Goal: Task Accomplishment & Management: Use online tool/utility

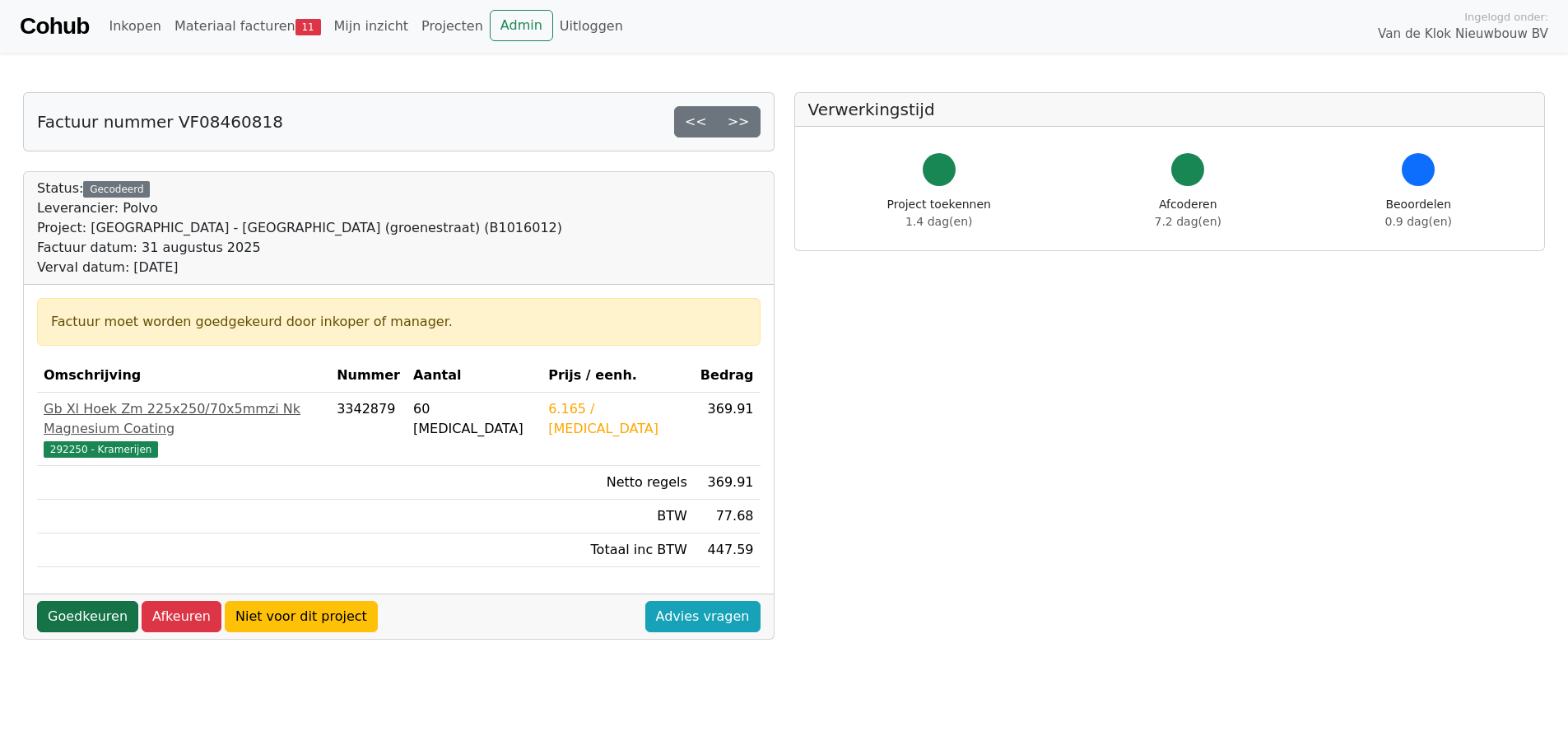
click at [79, 600] on link "Goedkeuren" at bounding box center [87, 616] width 101 height 31
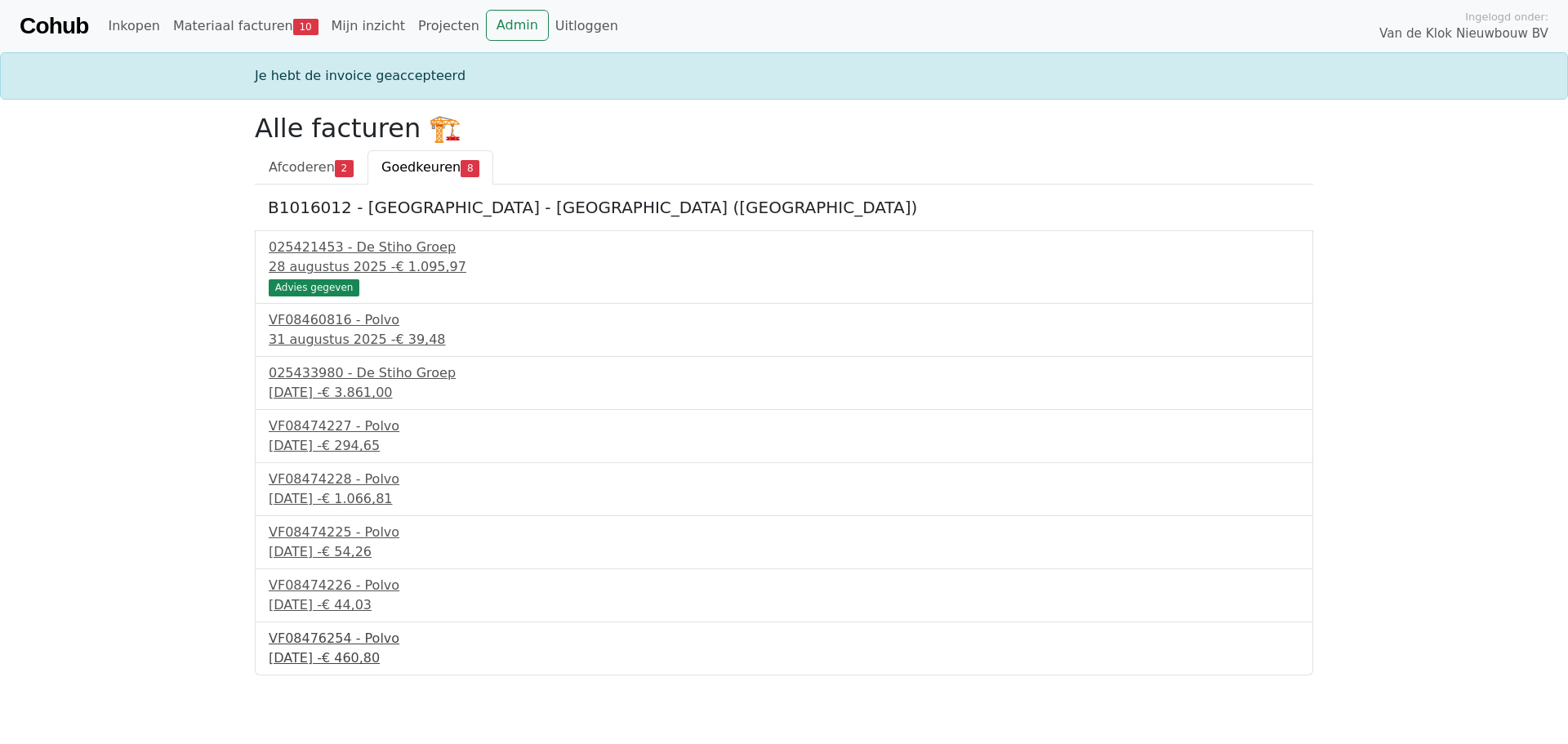
click at [323, 646] on div "VF08476254 - Polvo" at bounding box center [784, 638] width 1031 height 19
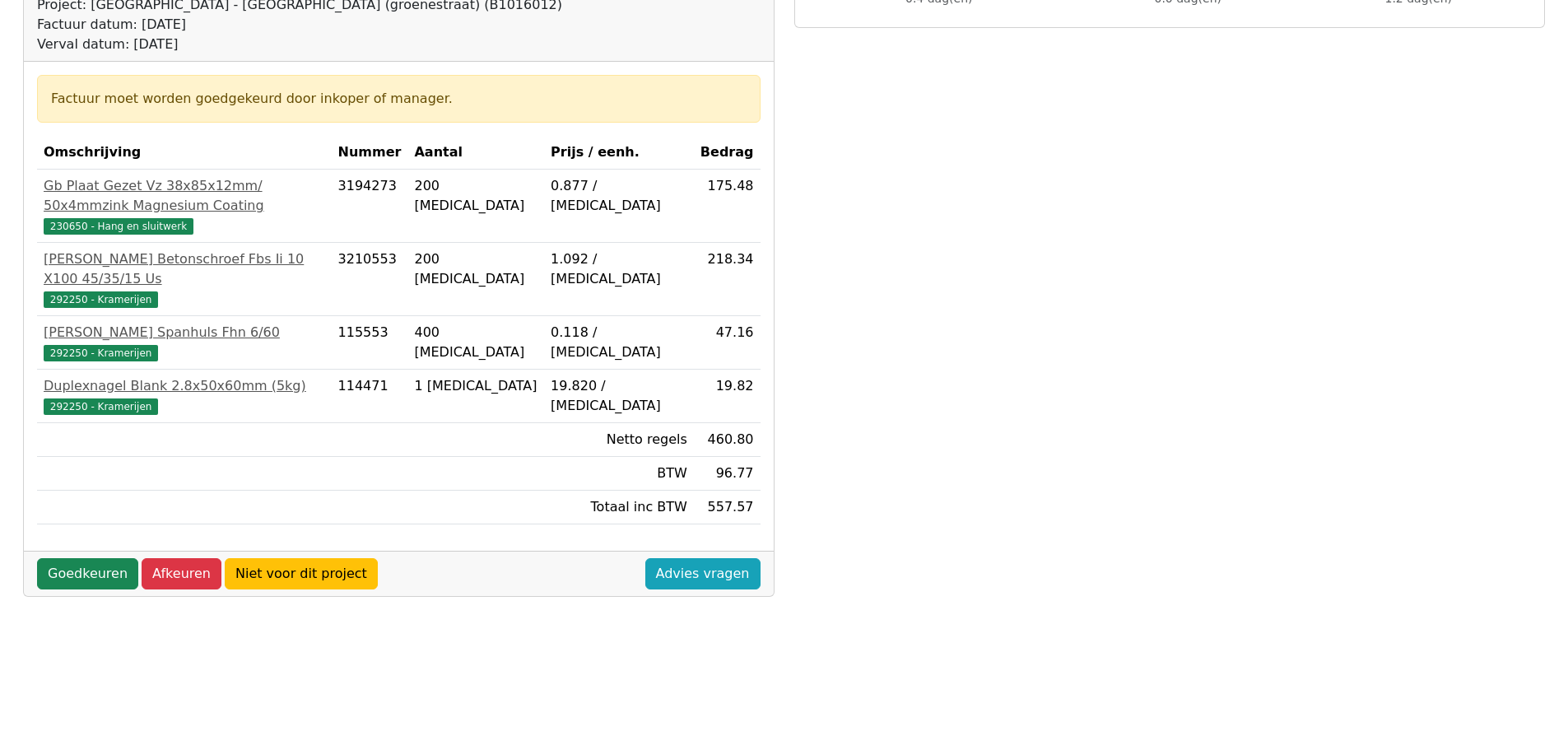
scroll to position [247, 0]
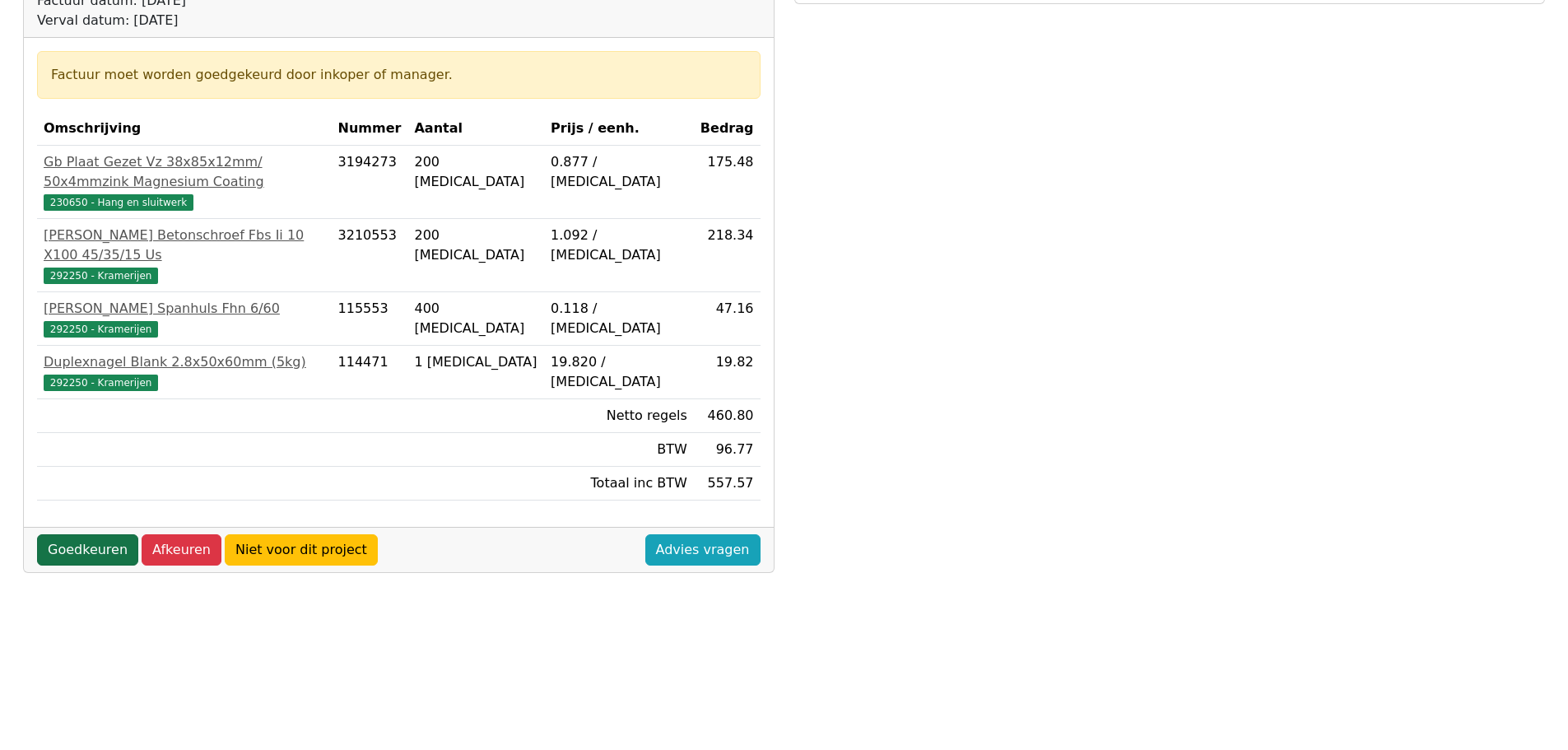
click at [78, 534] on link "Goedkeuren" at bounding box center [87, 549] width 101 height 31
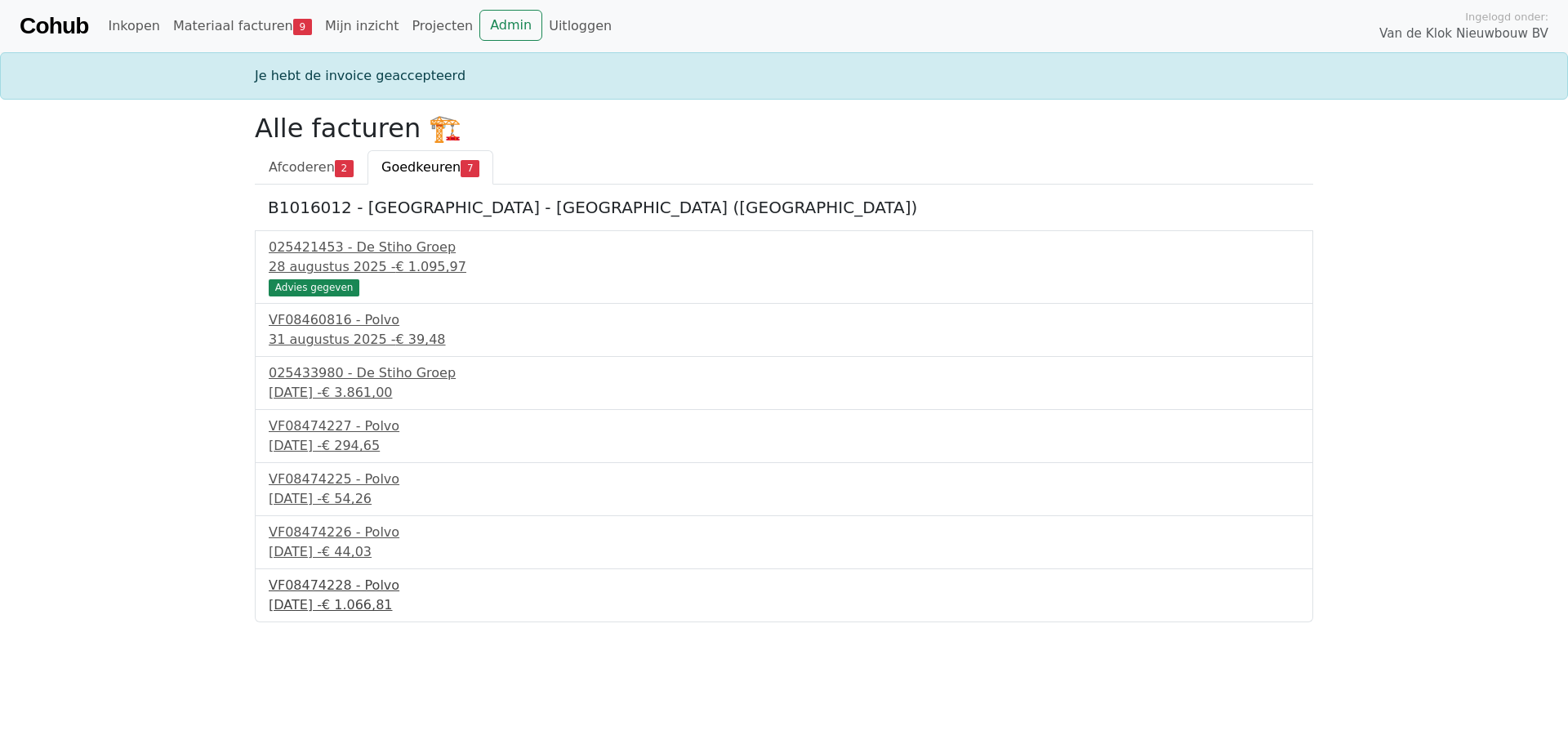
click at [343, 585] on div "VF08474228 - Polvo" at bounding box center [784, 585] width 1031 height 19
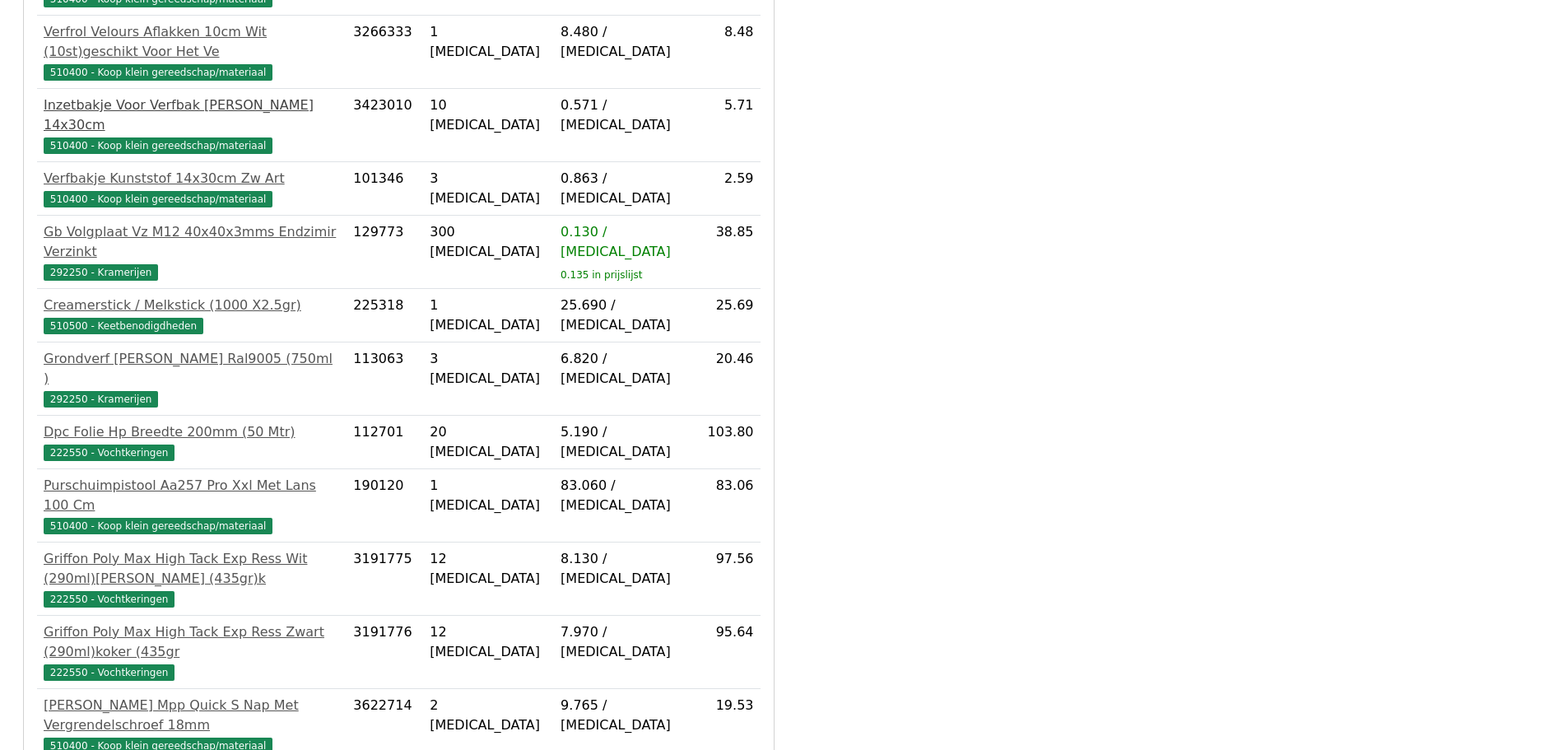
scroll to position [625, 0]
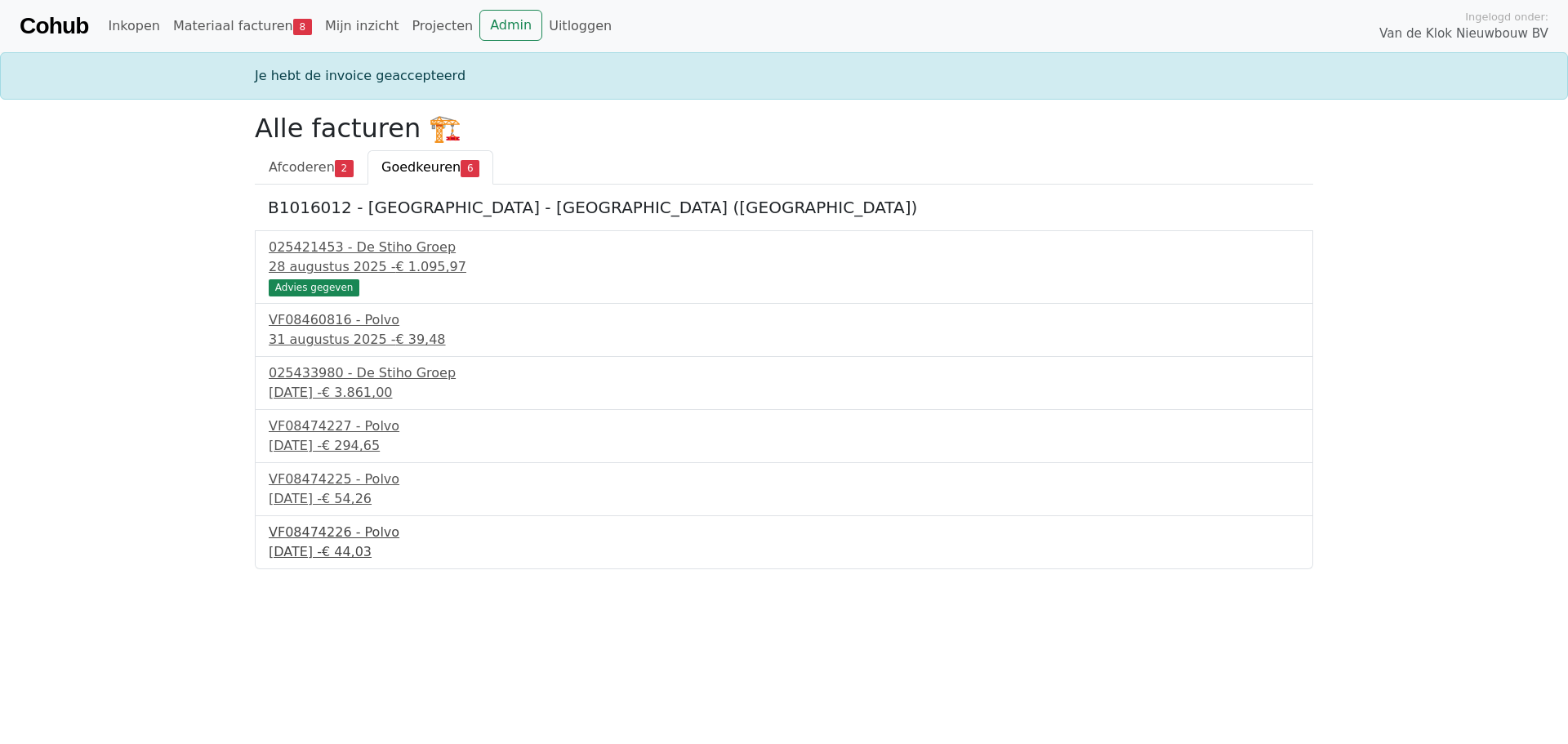
click at [325, 530] on div "VF08474226 - Polvo" at bounding box center [784, 532] width 1031 height 19
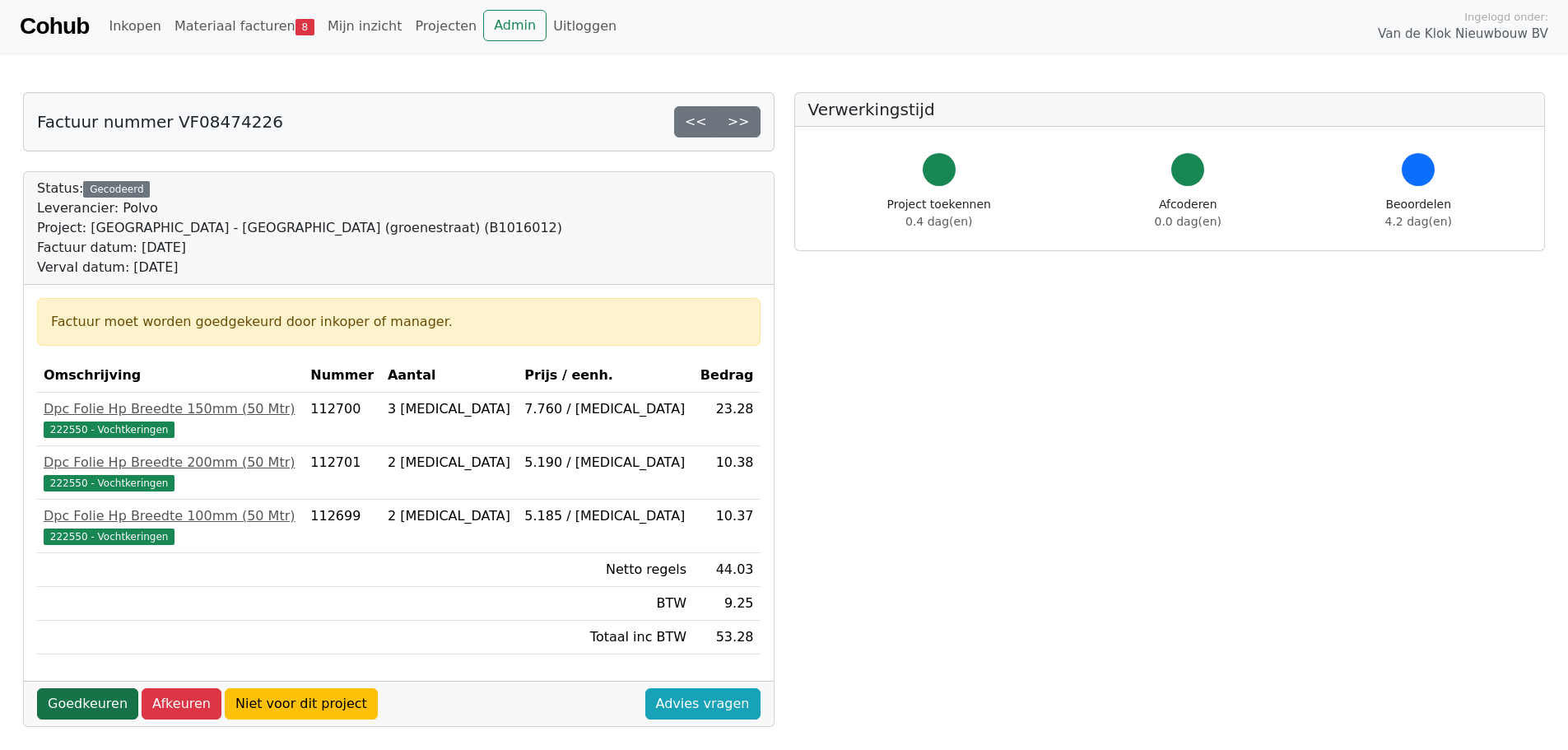
click at [86, 706] on link "Goedkeuren" at bounding box center [87, 704] width 101 height 31
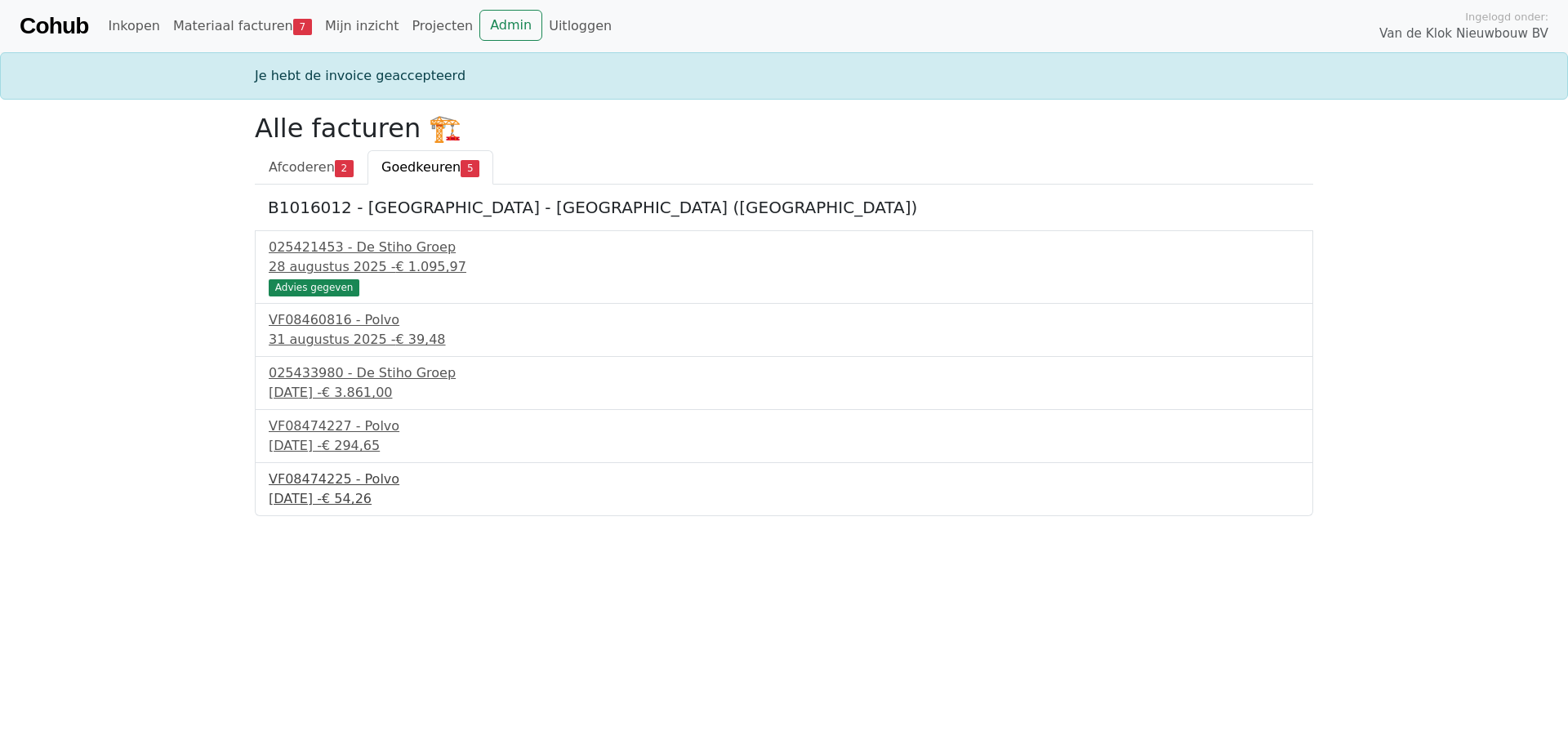
click at [333, 480] on div "VF08474225 - Polvo" at bounding box center [784, 479] width 1031 height 19
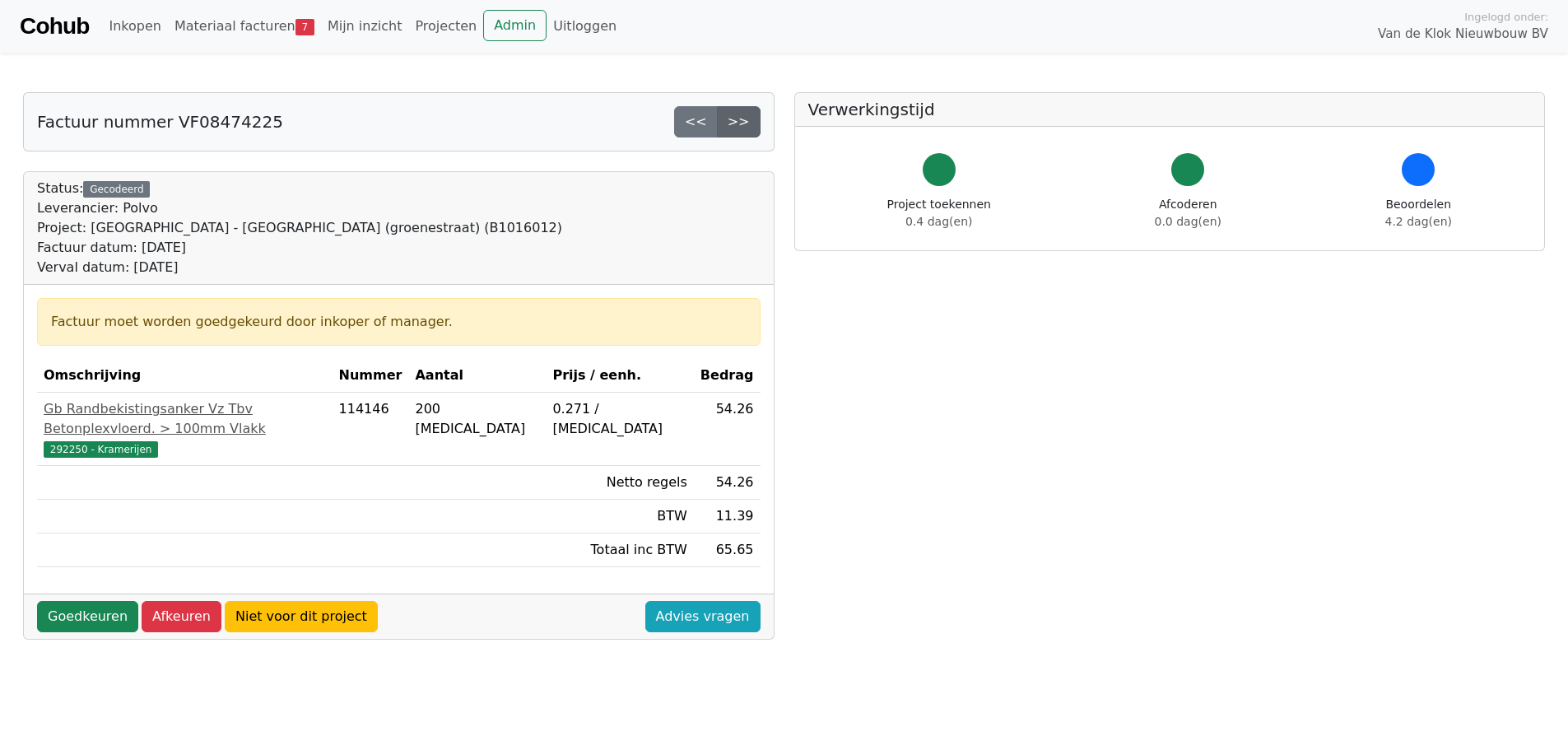
click at [744, 125] on link ">>" at bounding box center [739, 122] width 43 height 31
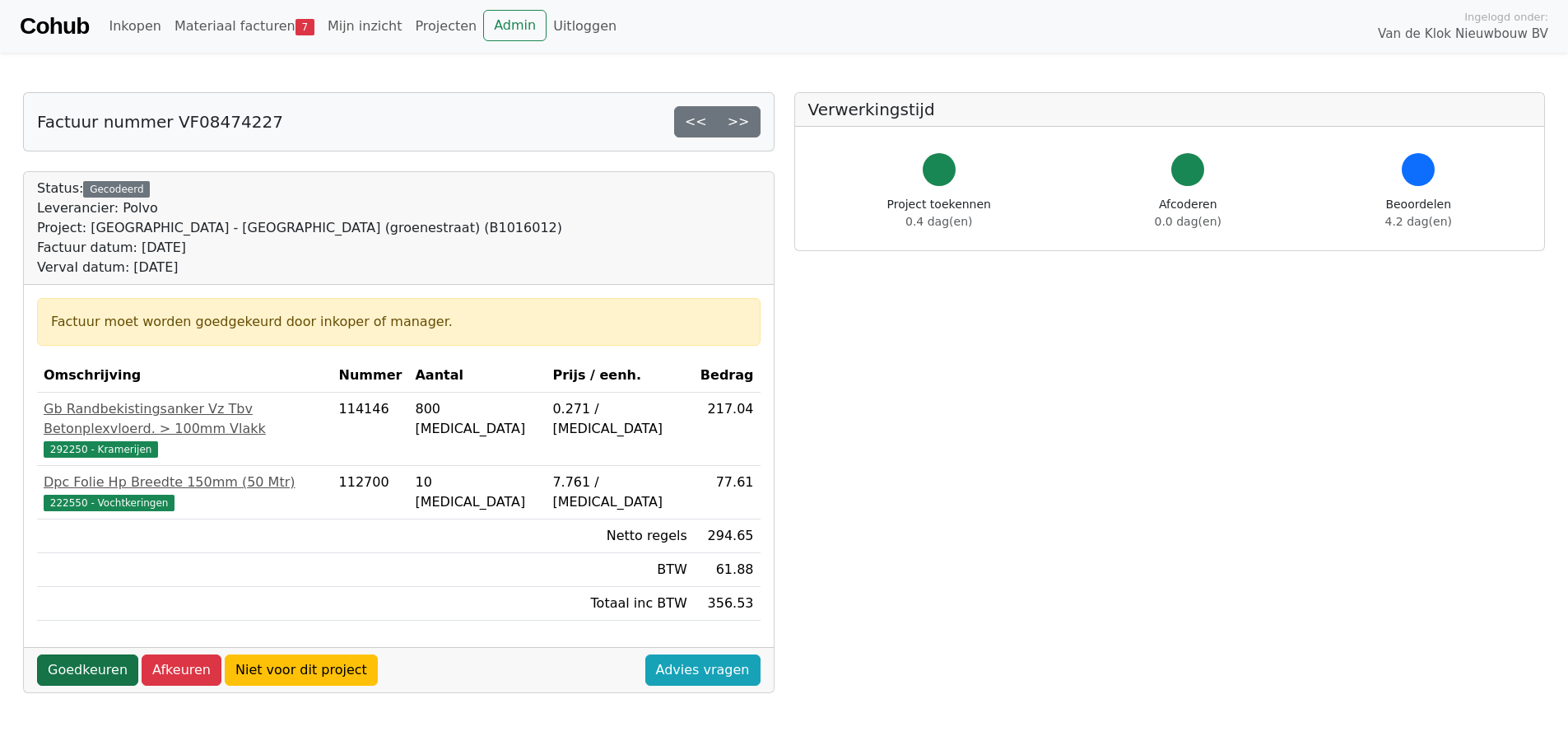
click at [75, 654] on link "Goedkeuren" at bounding box center [87, 670] width 101 height 31
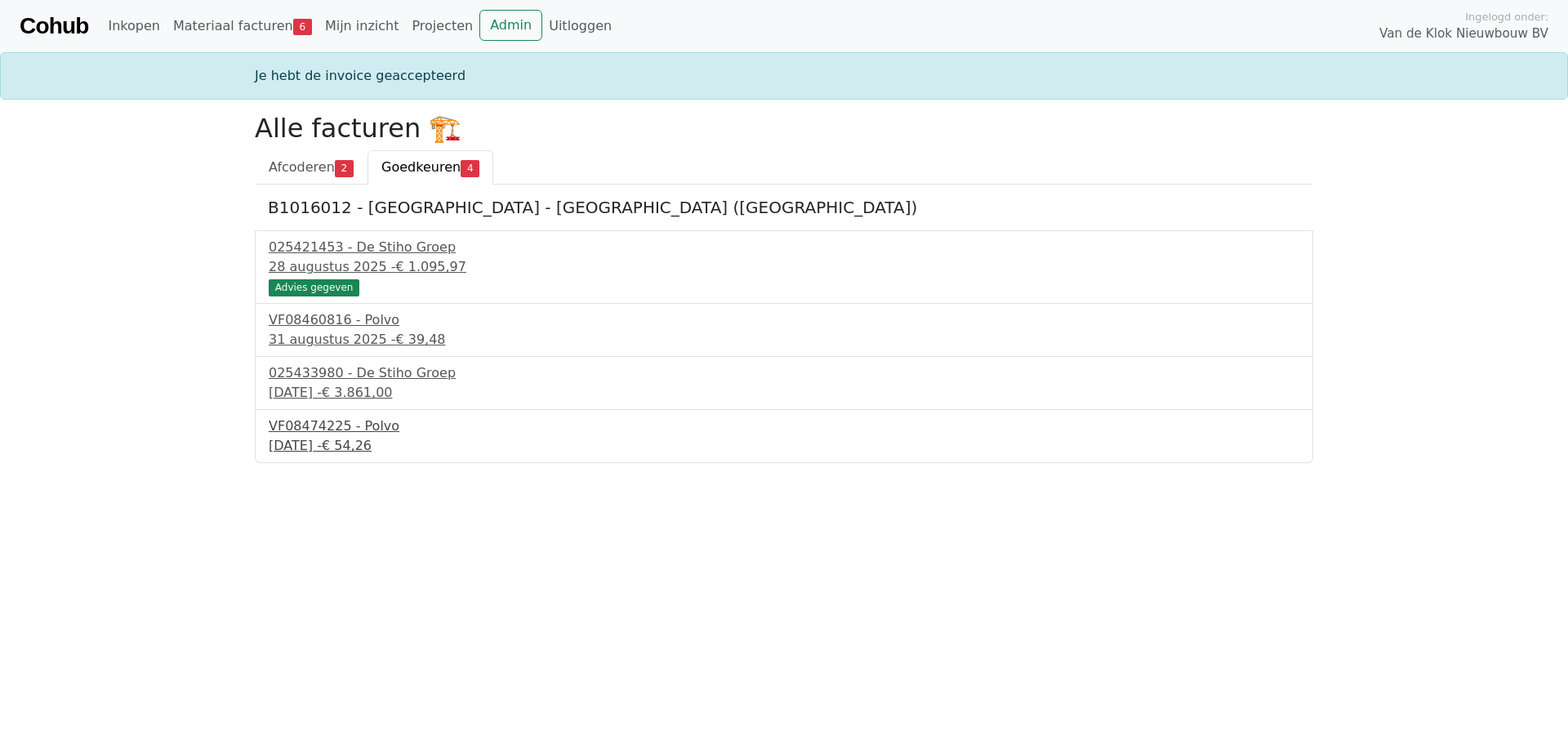
click at [307, 423] on div "VF08474225 - Polvo" at bounding box center [784, 426] width 1031 height 19
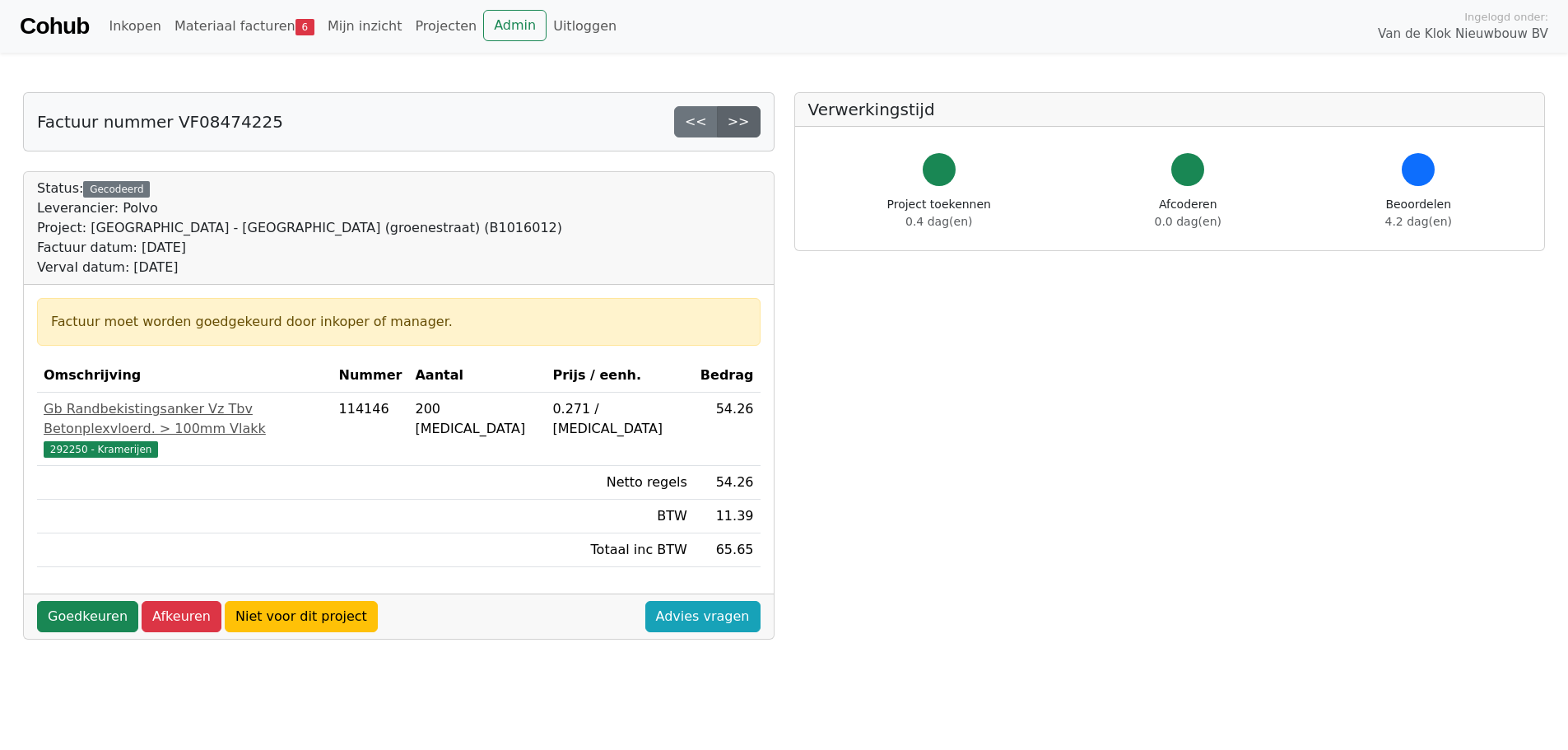
click at [745, 123] on link ">>" at bounding box center [739, 122] width 43 height 31
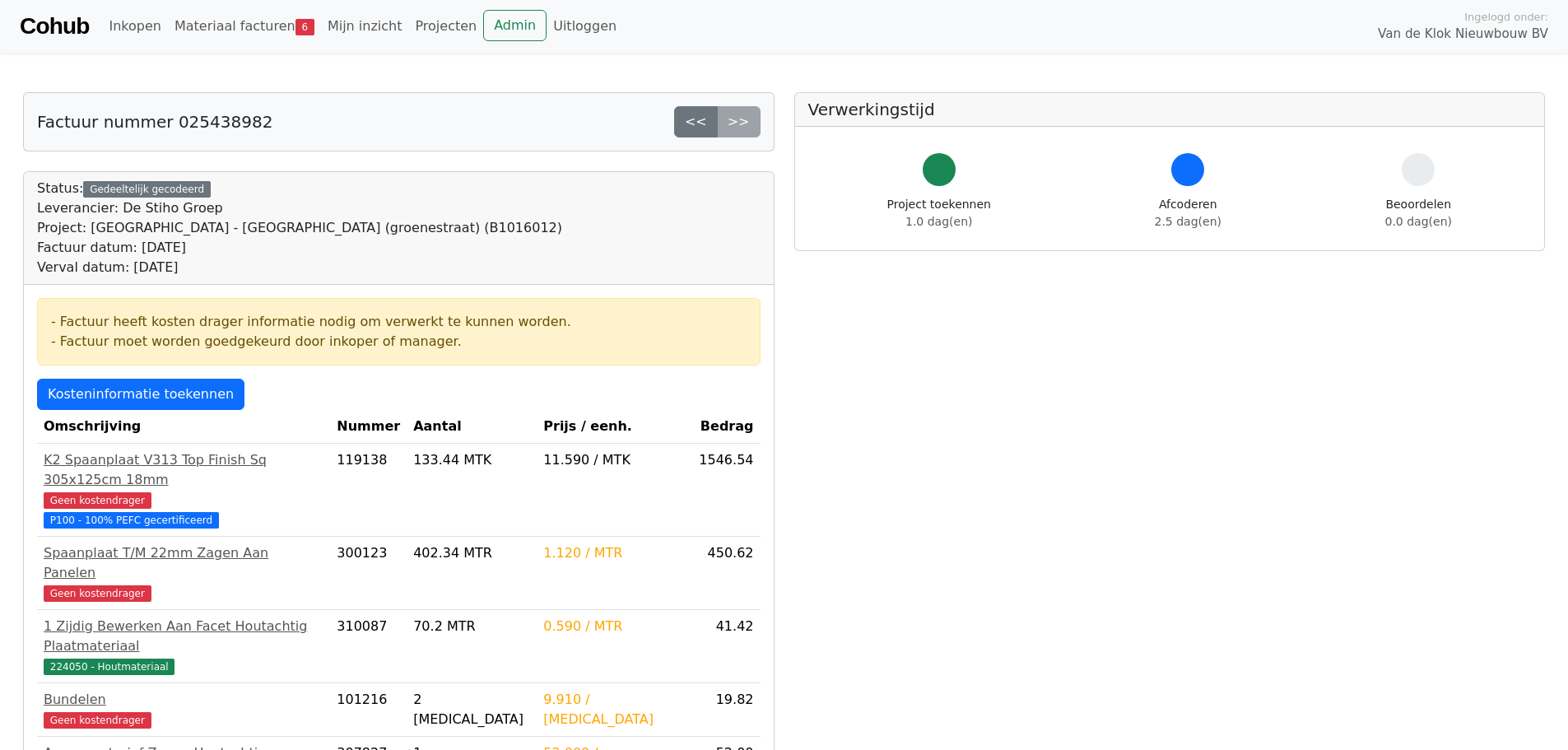
click at [741, 122] on div "<< >>" at bounding box center [717, 122] width 87 height 31
click at [703, 120] on link "<<" at bounding box center [695, 122] width 43 height 31
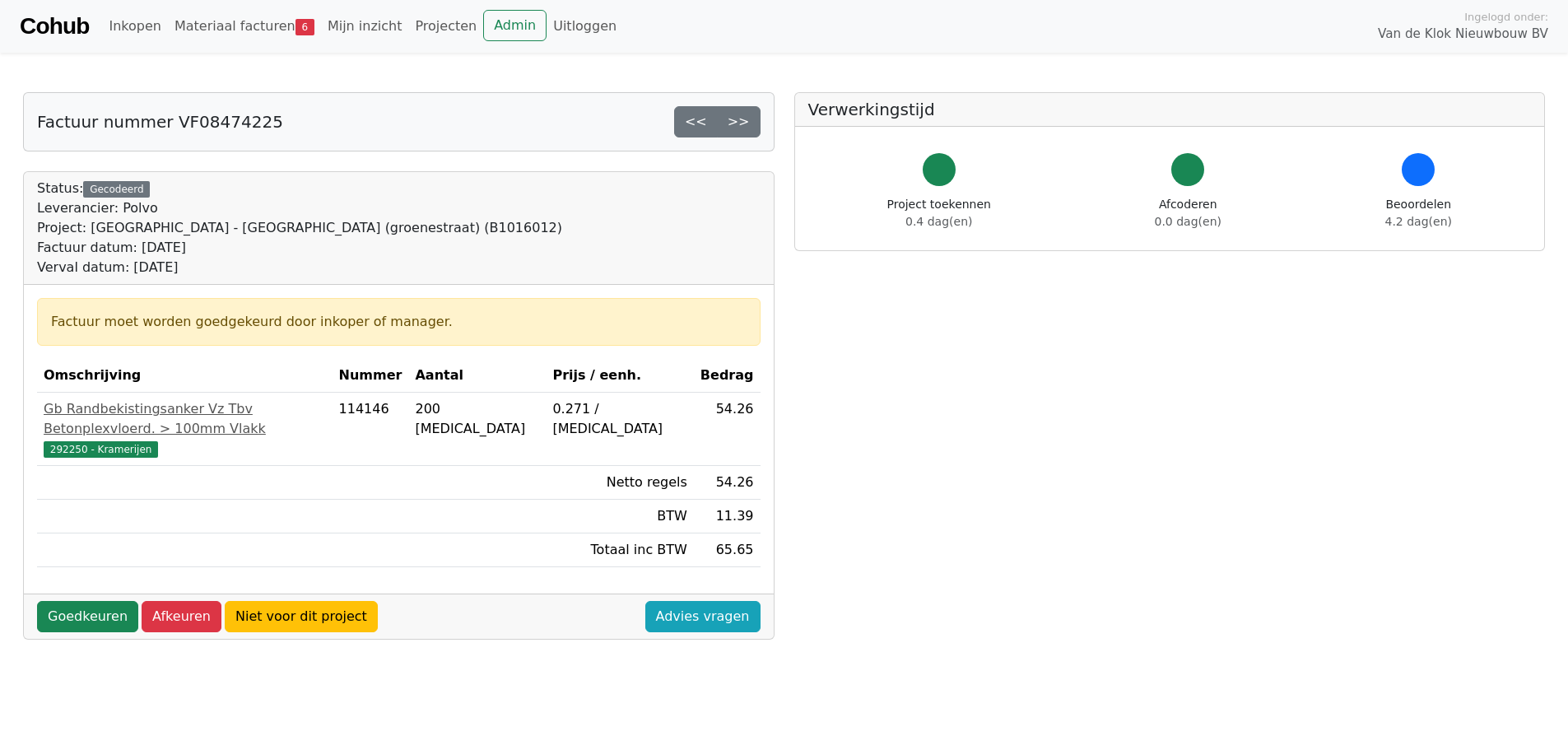
click at [703, 120] on link "<<" at bounding box center [695, 122] width 43 height 31
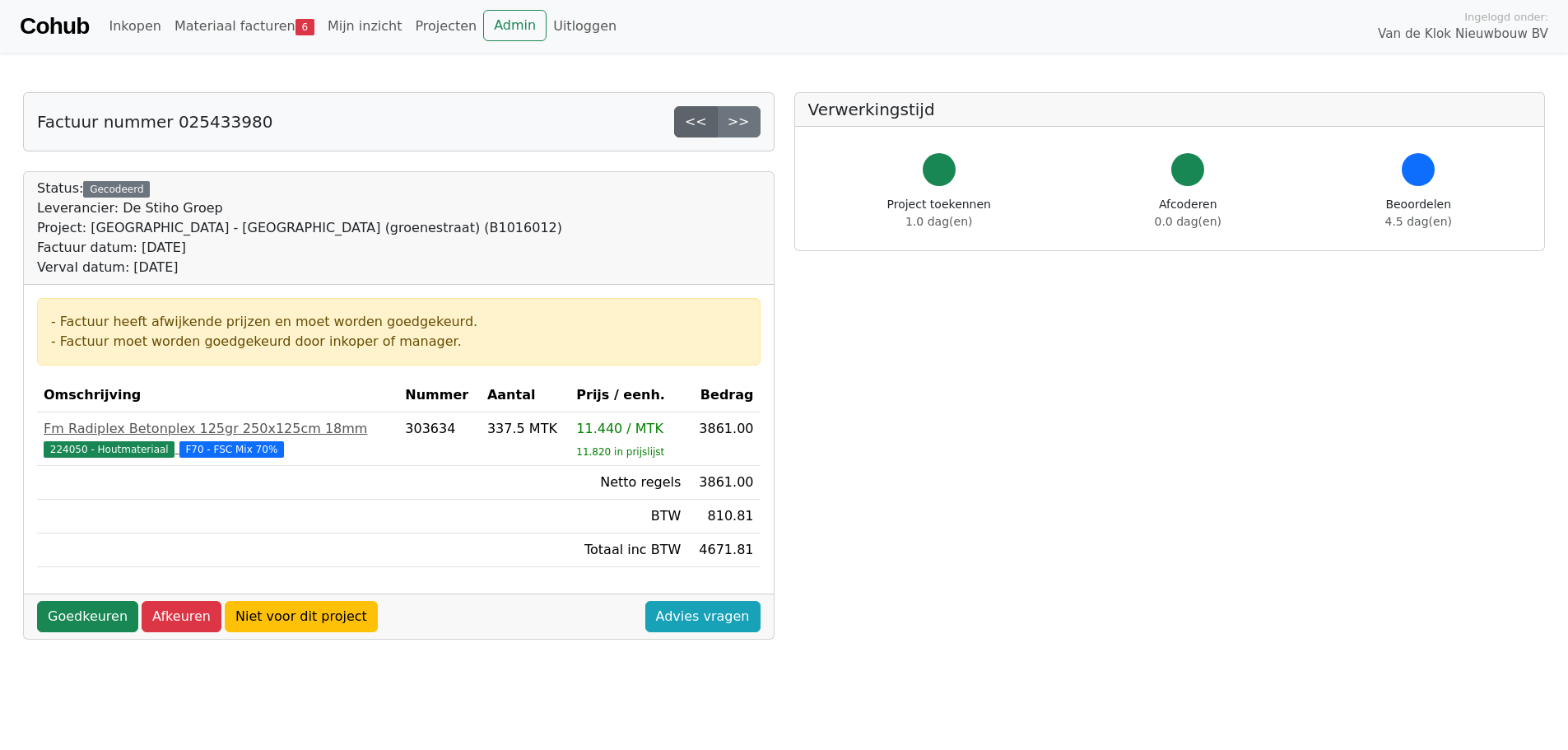
click at [698, 123] on link "<<" at bounding box center [695, 122] width 43 height 31
